Goal: Transaction & Acquisition: Purchase product/service

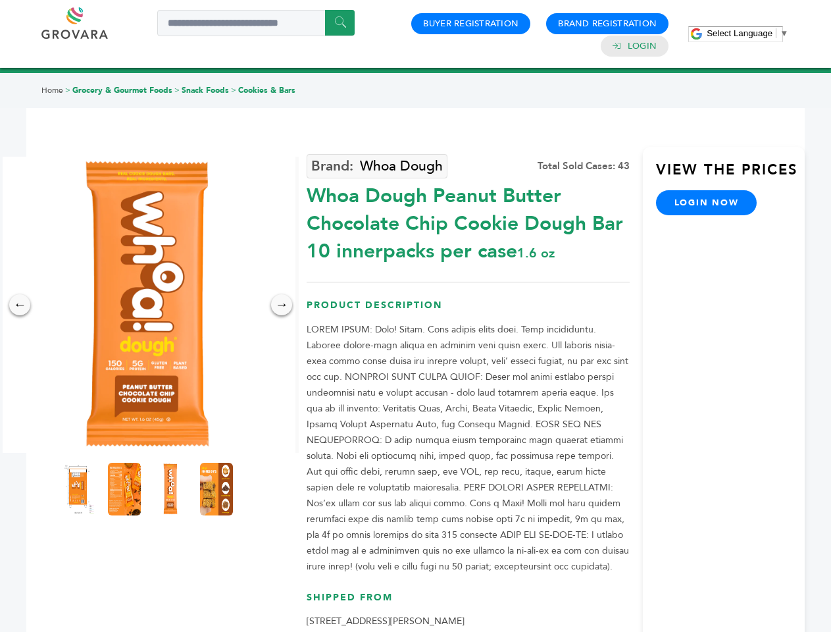
click at [747, 33] on span "Select Language" at bounding box center [740, 33] width 66 height 10
click at [147, 305] on img at bounding box center [147, 305] width 296 height 296
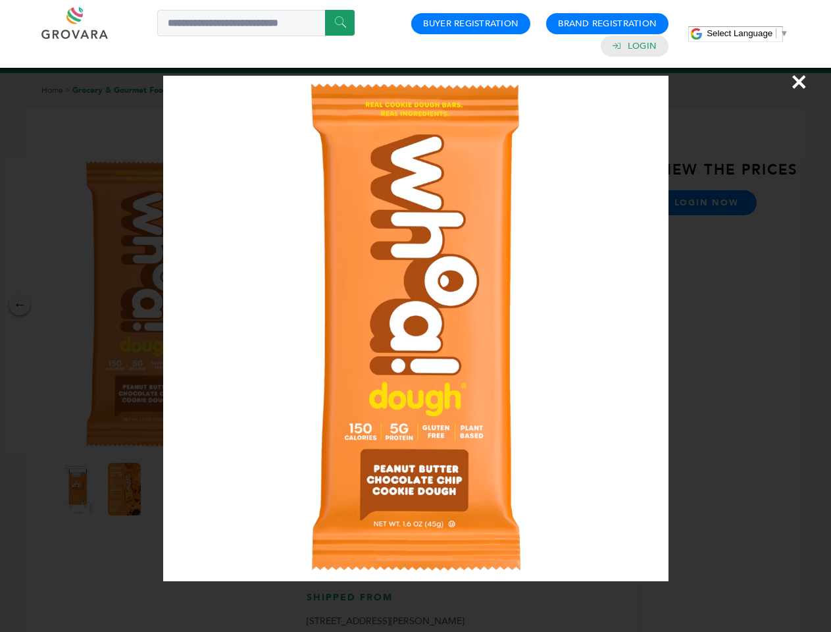
click at [20, 305] on div "×" at bounding box center [415, 316] width 831 height 632
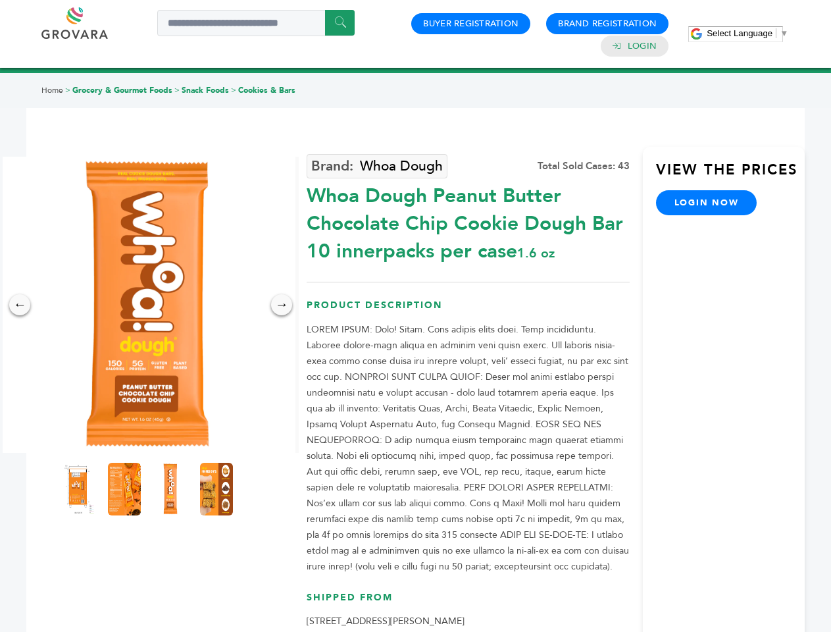
click at [282, 305] on div "→" at bounding box center [281, 304] width 21 height 21
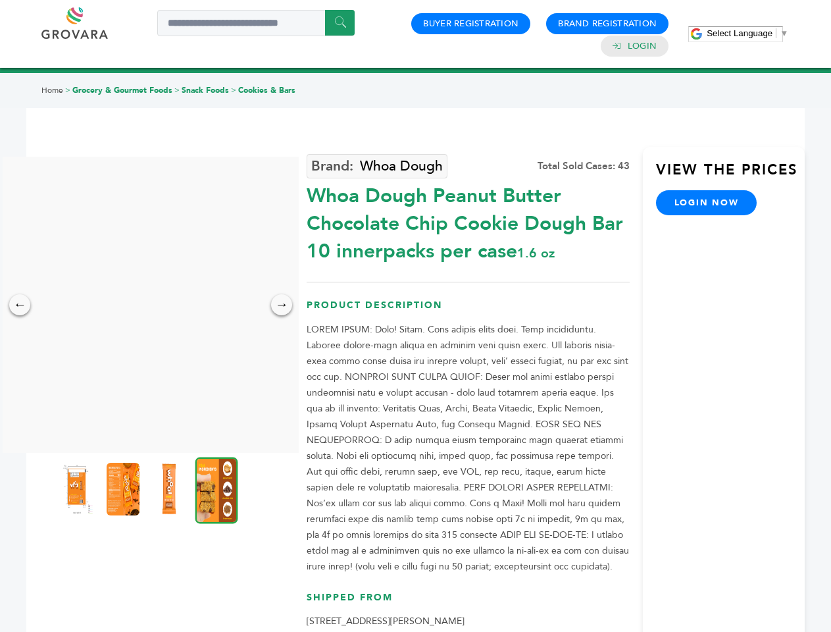
click at [78, 489] on img at bounding box center [77, 489] width 33 height 53
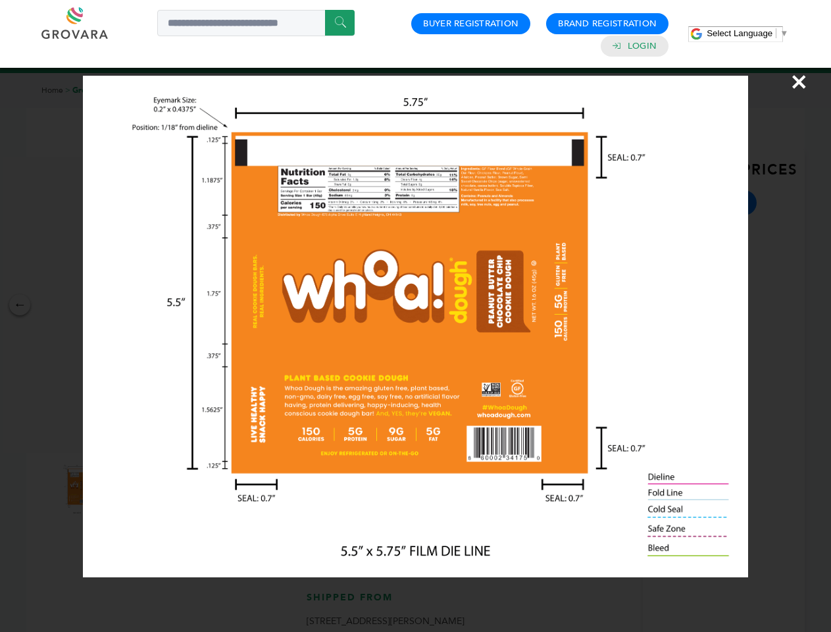
click at [124, 489] on div "×" at bounding box center [415, 316] width 831 height 632
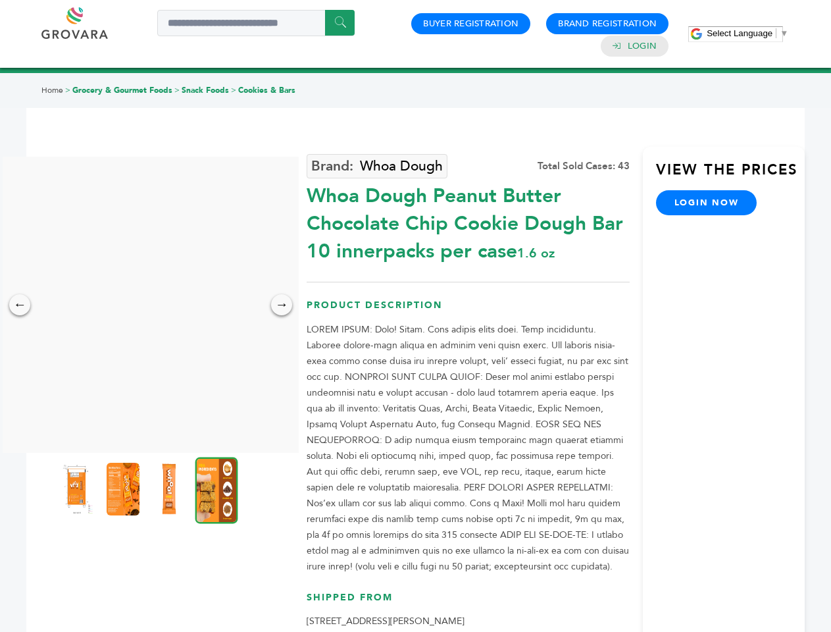
click at [170, 489] on img at bounding box center [169, 489] width 33 height 53
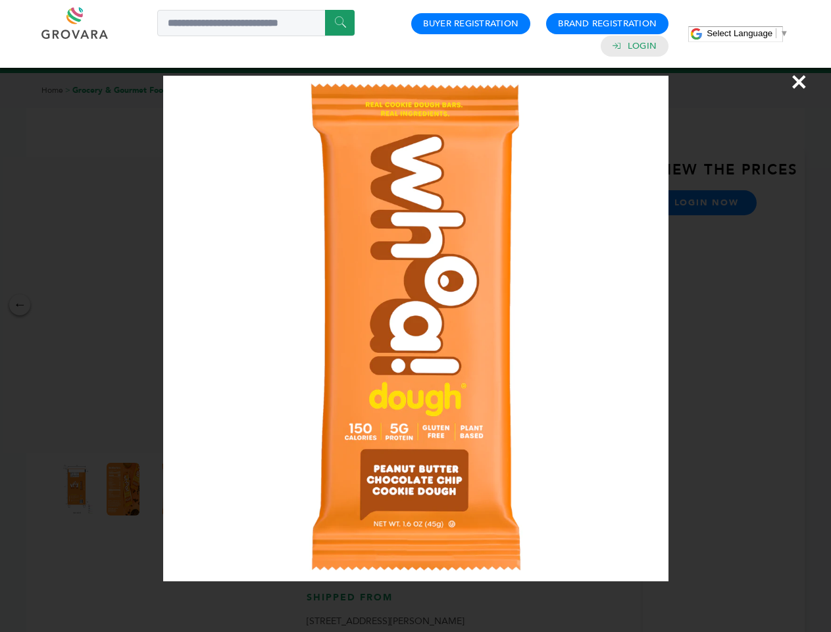
click at [216, 489] on div "×" at bounding box center [415, 316] width 831 height 632
